Goal: Navigation & Orientation: Go to known website

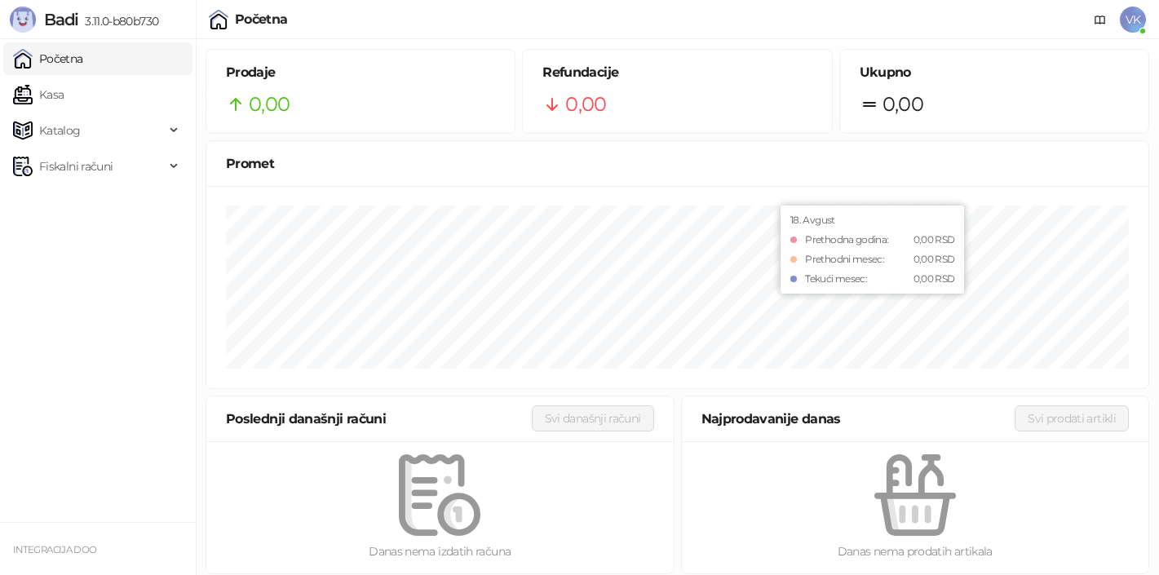
scroll to position [8, 0]
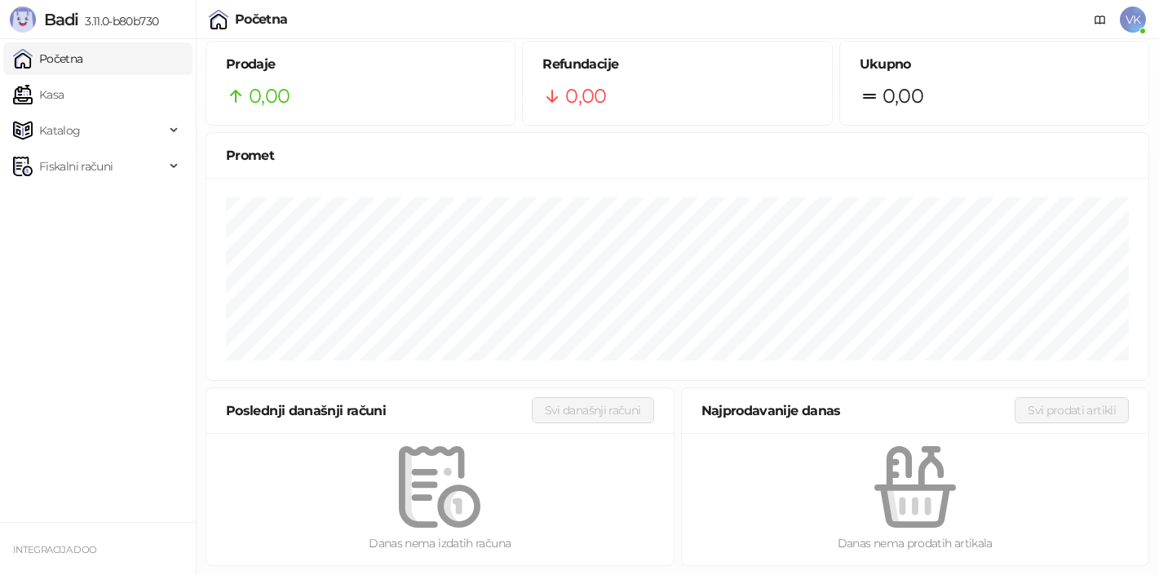
click at [55, 20] on span "Badi" at bounding box center [61, 20] width 34 height 20
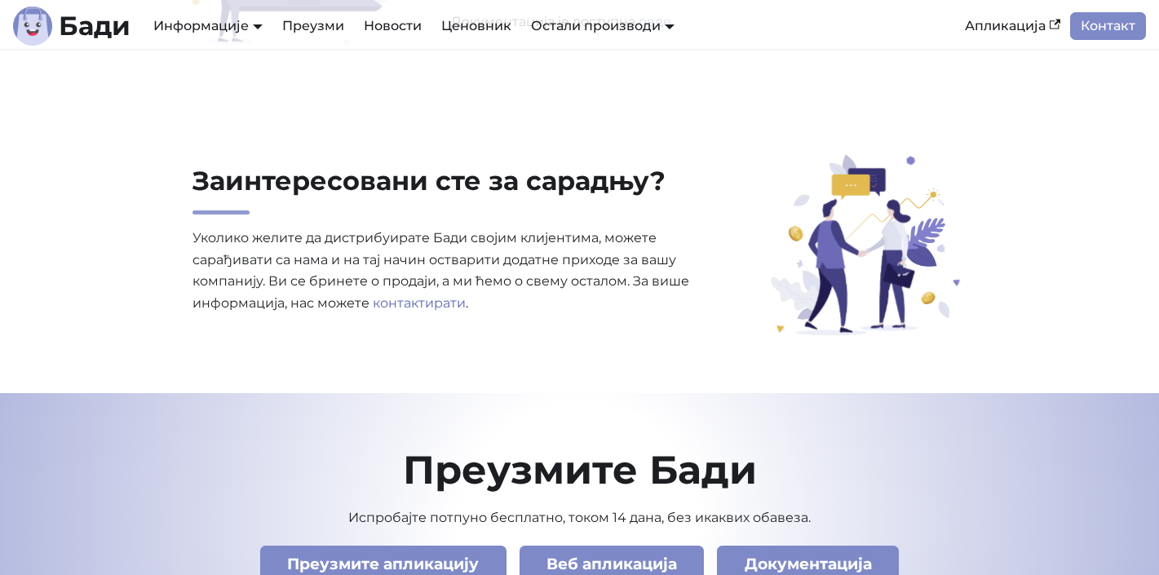
scroll to position [5620, 0]
